Goal: Information Seeking & Learning: Check status

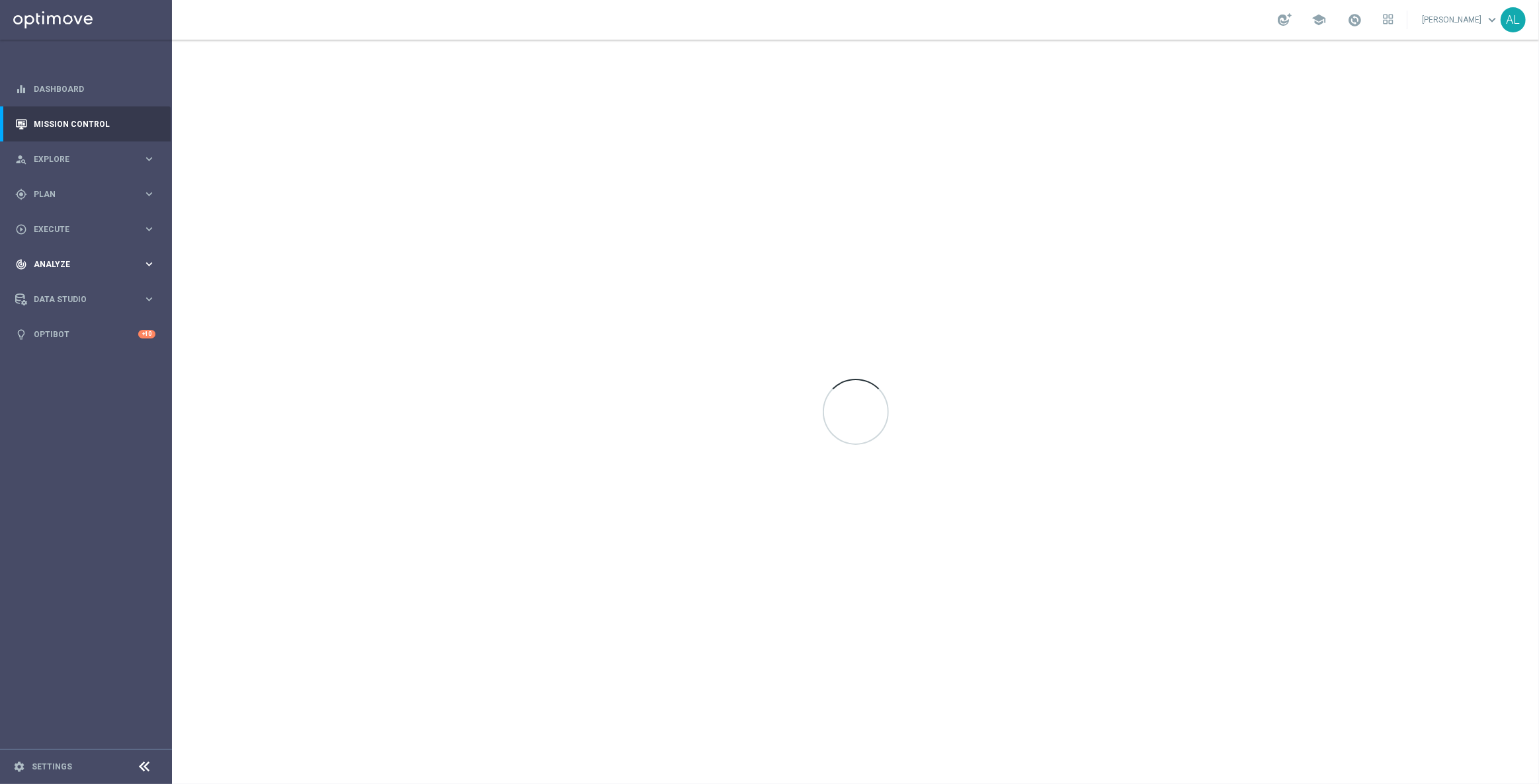
click at [82, 268] on div "track_changes Analyze" at bounding box center [79, 264] width 128 height 12
click at [65, 286] on link "Customer 360" at bounding box center [86, 291] width 103 height 10
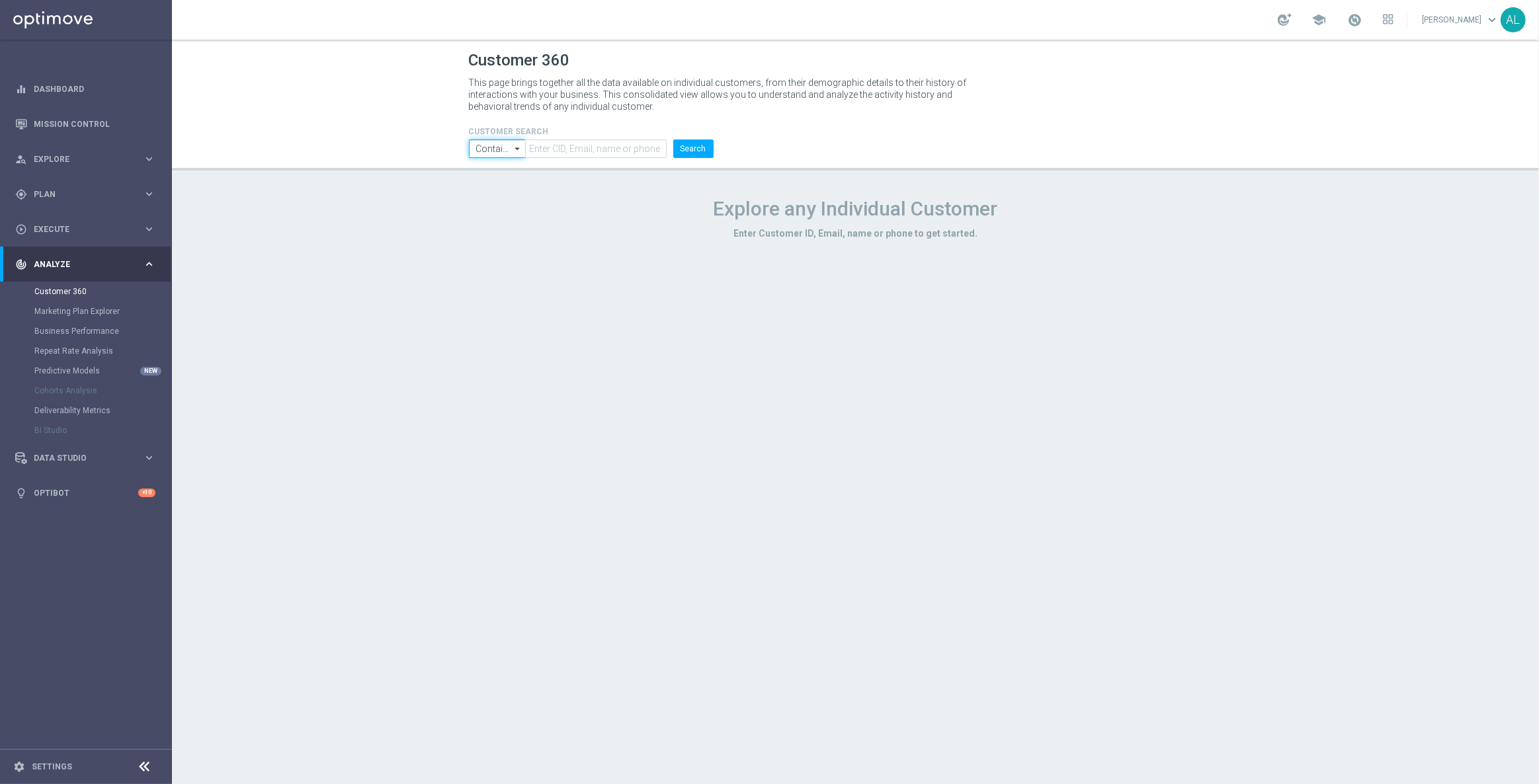
click at [492, 155] on input "Contains" at bounding box center [497, 149] width 57 height 19
click at [488, 182] on div "Equals" at bounding box center [499, 188] width 25 height 12
type input "Equals"
click at [573, 153] on input "text" at bounding box center [595, 149] width 141 height 19
paste input "2358897"
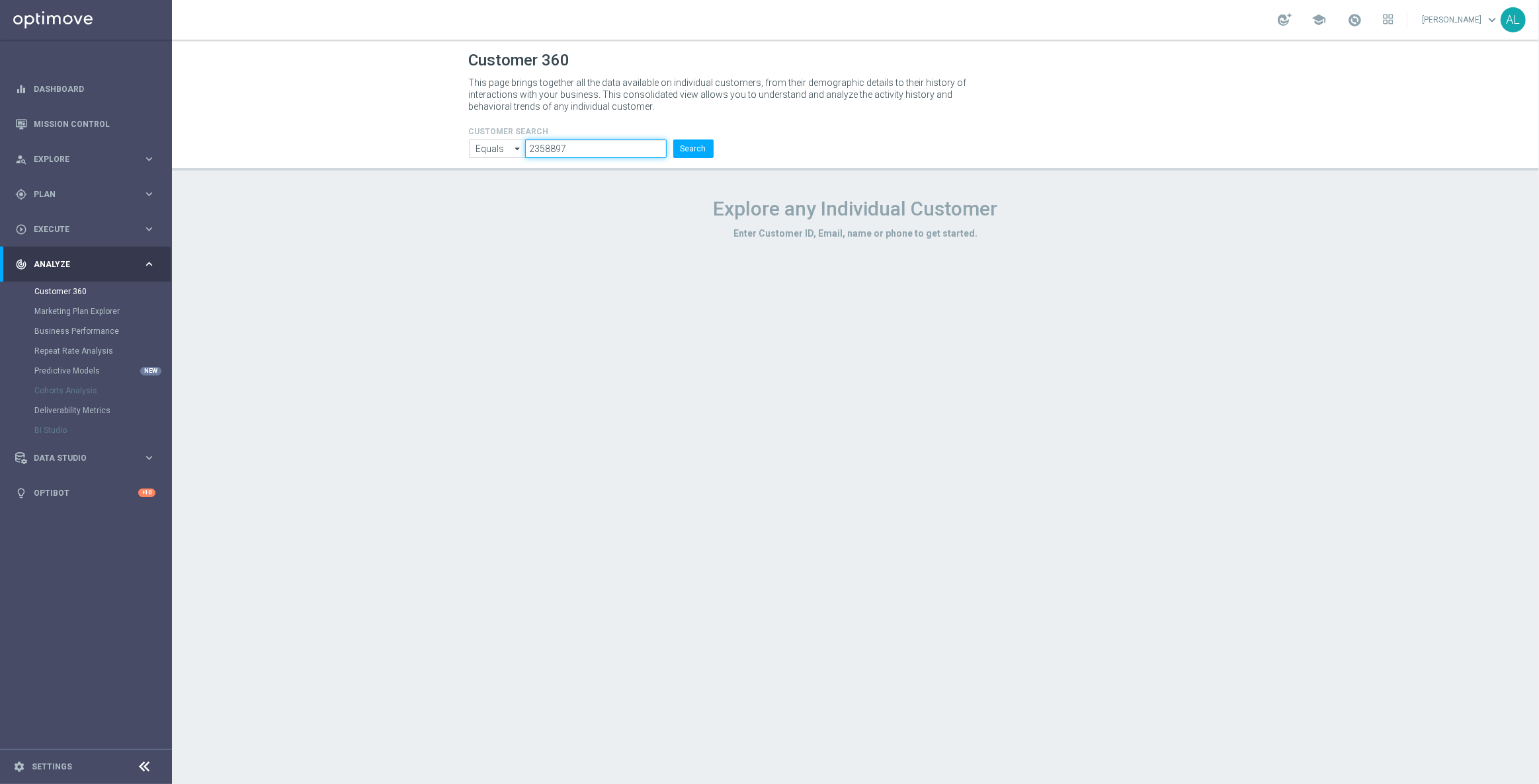
type input "2358897"
click at [673, 140] on button "Search" at bounding box center [693, 149] width 40 height 19
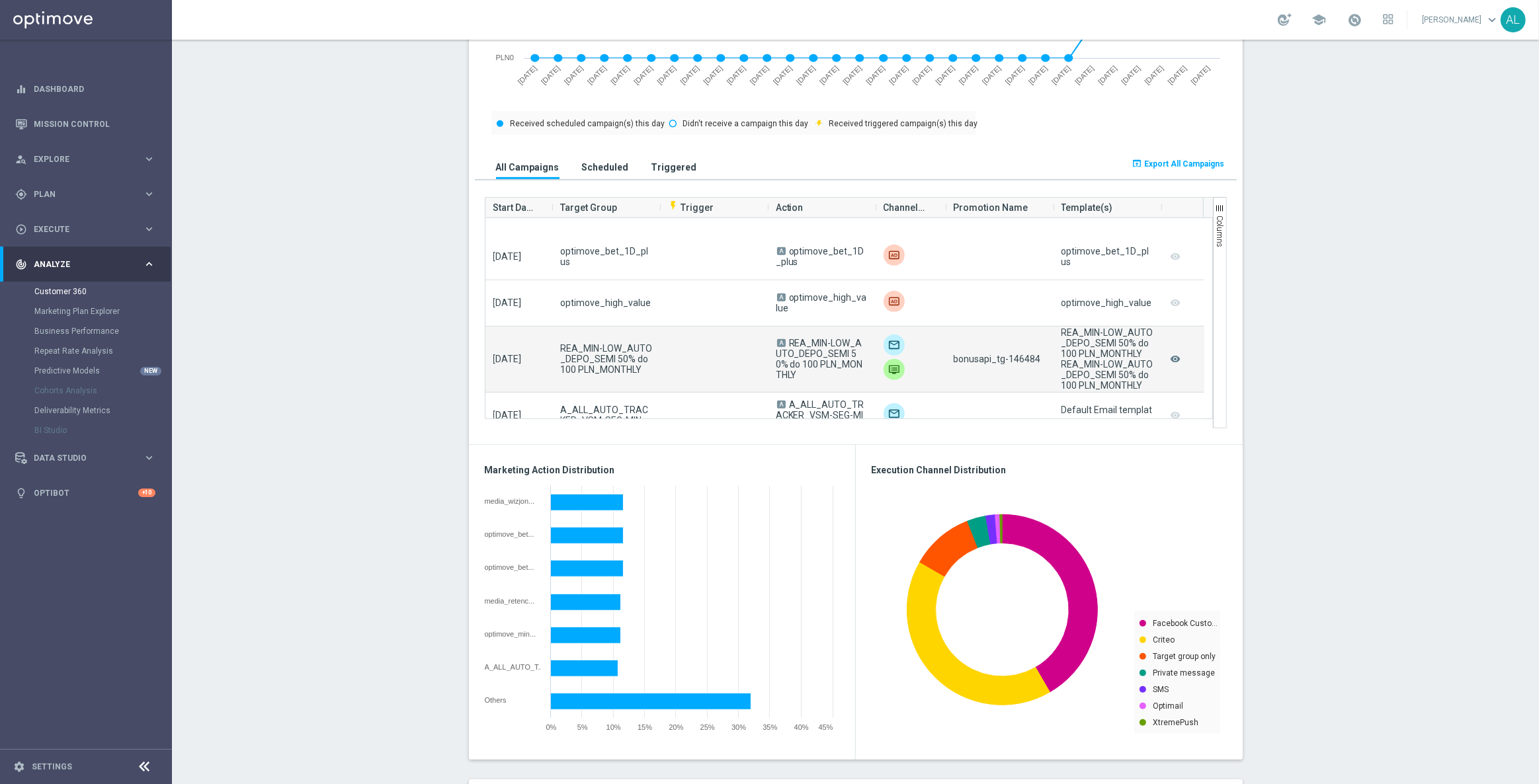
scroll to position [1682, 0]
